Goal: Task Accomplishment & Management: Manage account settings

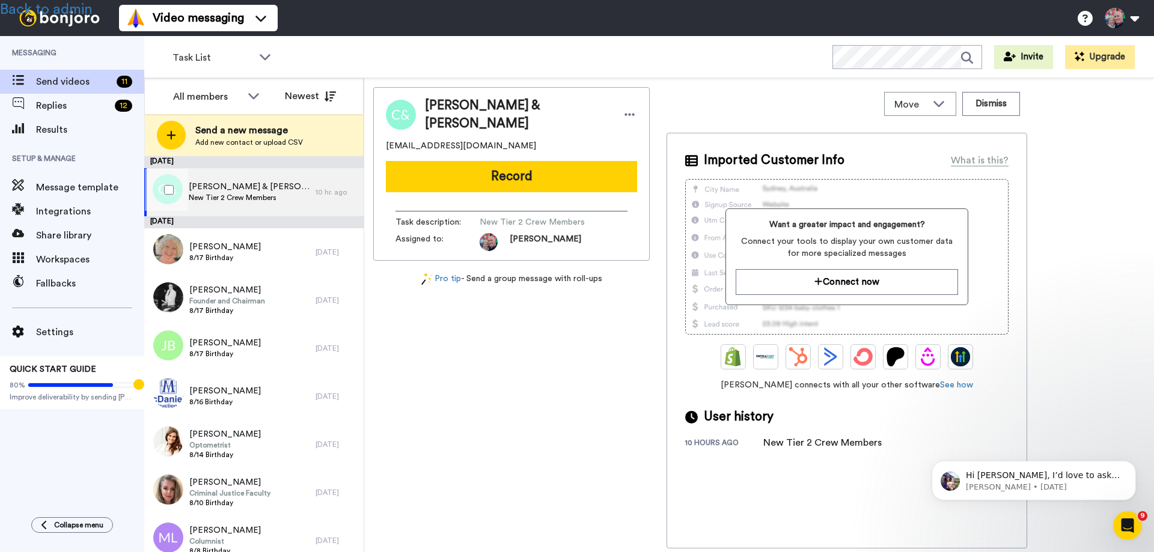
click at [252, 183] on span "[PERSON_NAME] & [PERSON_NAME]" at bounding box center [249, 187] width 121 height 12
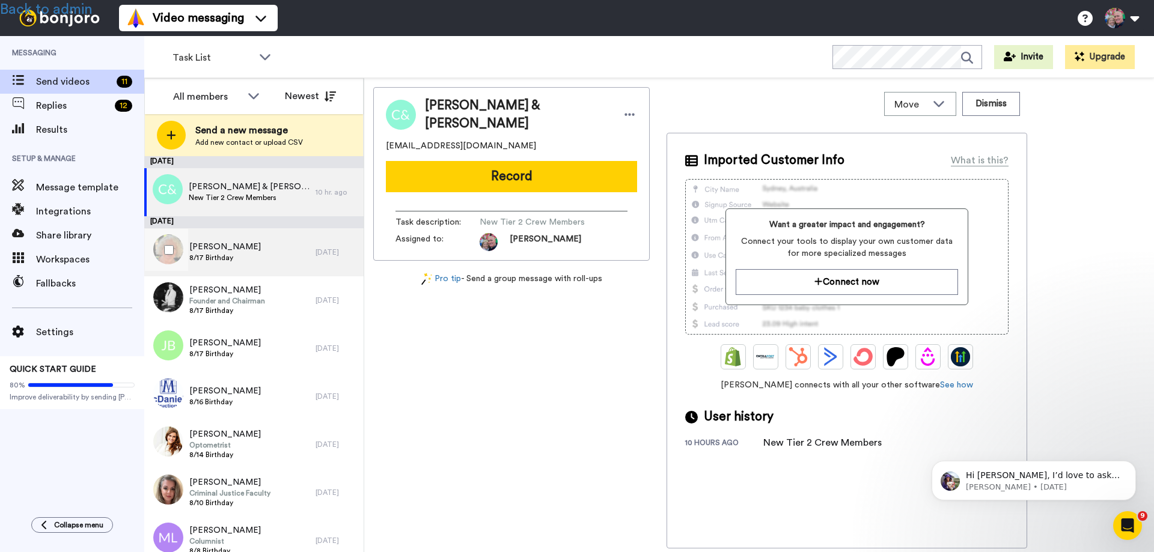
click at [224, 250] on span "[PERSON_NAME]" at bounding box center [224, 247] width 71 height 12
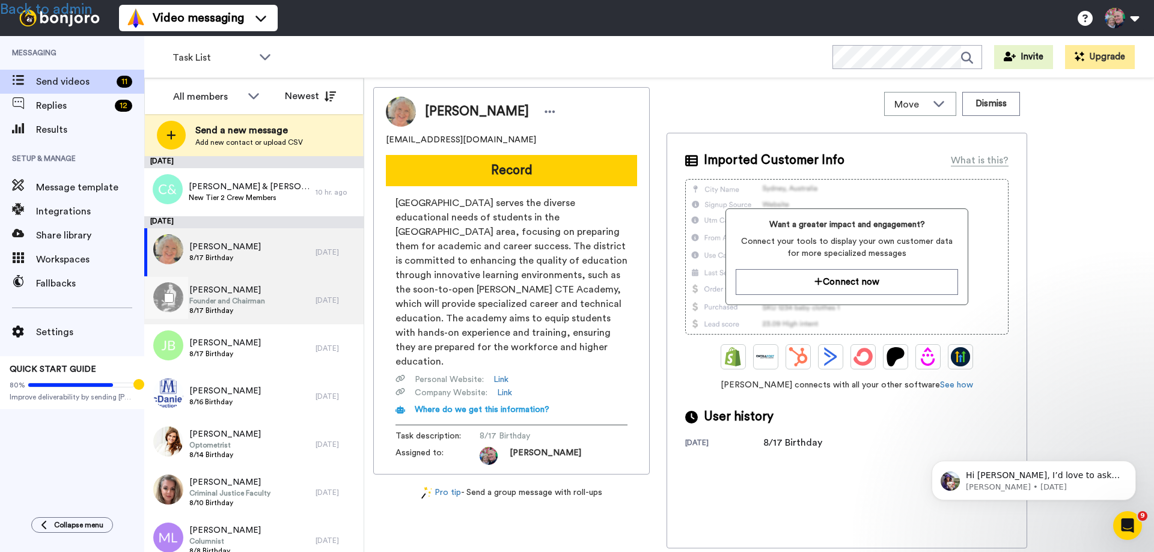
click at [228, 292] on span "[PERSON_NAME]" at bounding box center [227, 290] width 76 height 12
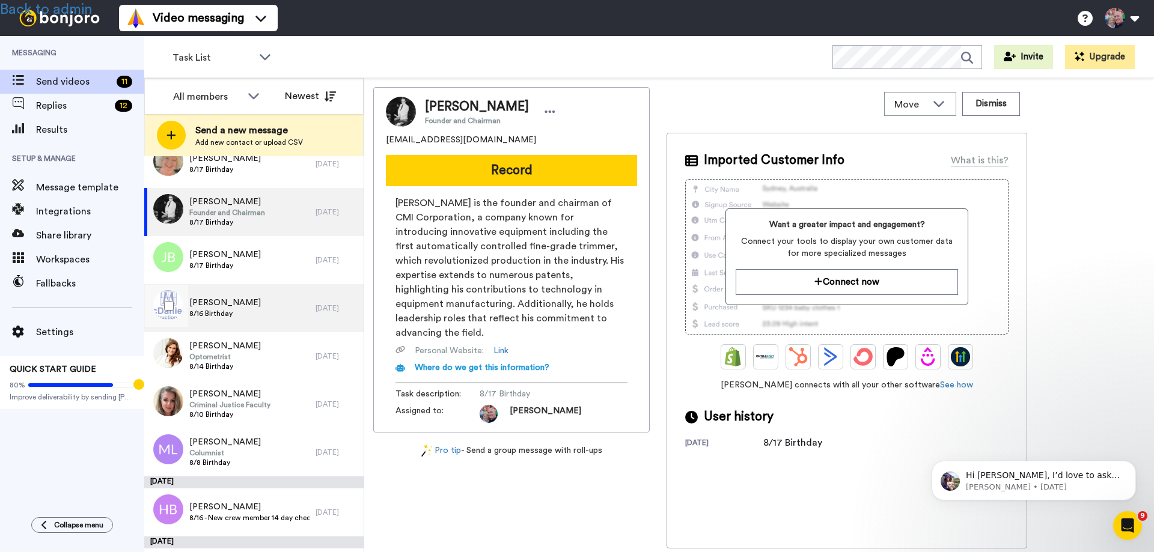
scroll to position [181, 0]
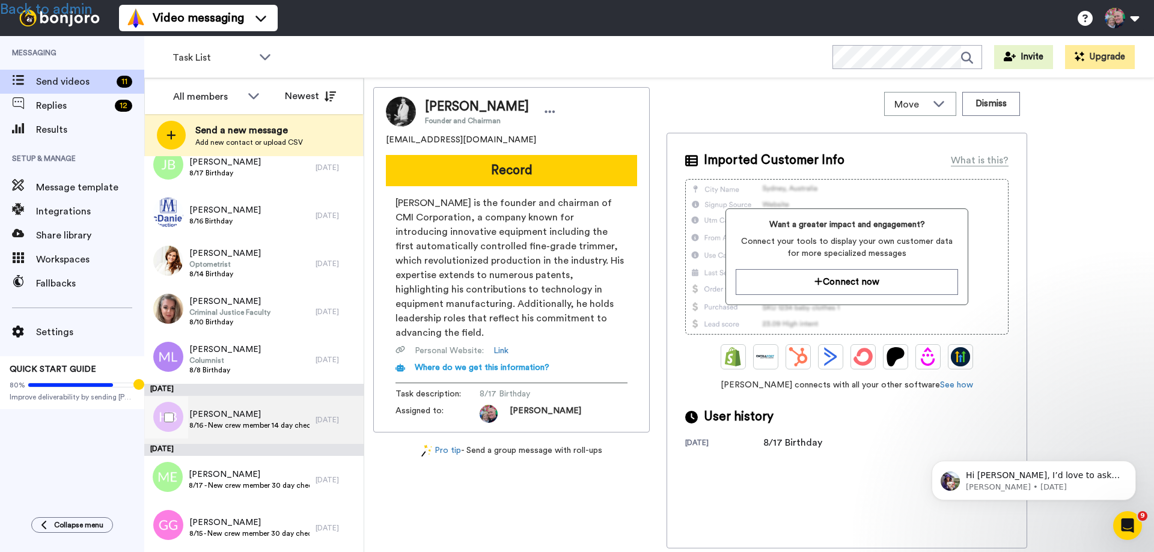
click at [241, 424] on span "8/16 - New crew member 14 day check in" at bounding box center [249, 426] width 120 height 10
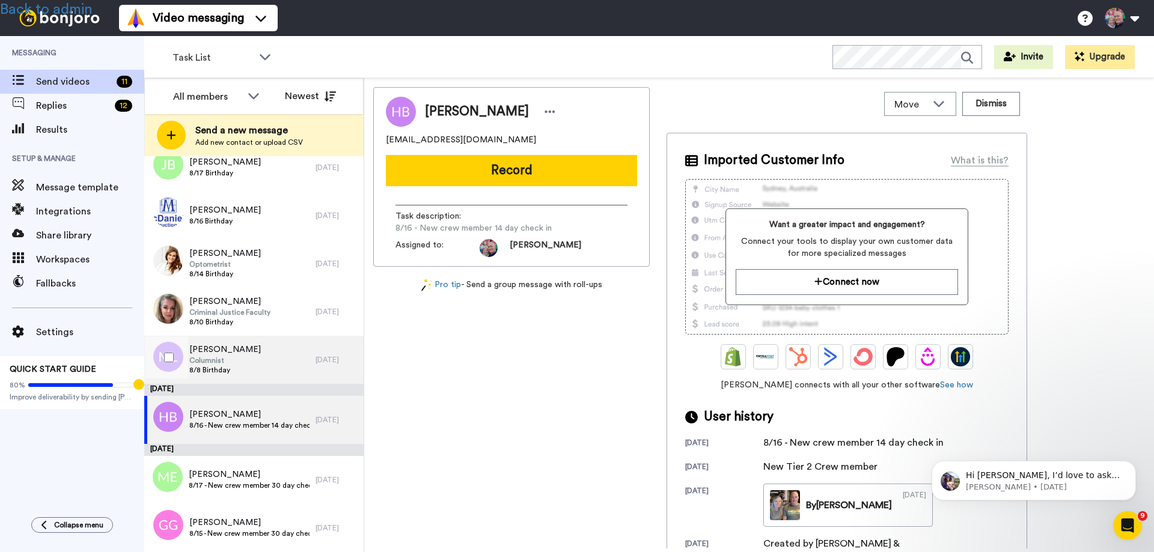
click at [214, 364] on span "Columnist" at bounding box center [224, 361] width 71 height 10
